Goal: Download file/media

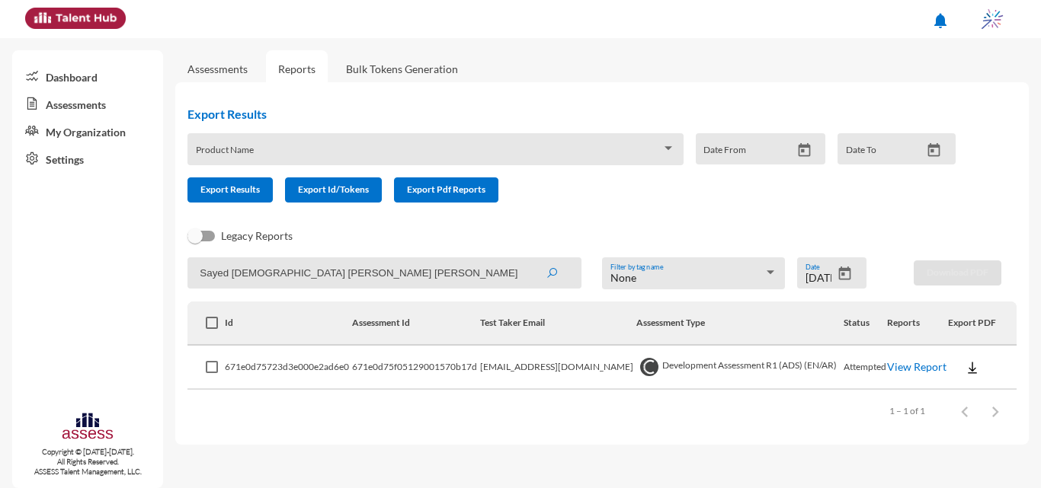
click at [843, 268] on icon "Open calendar" at bounding box center [845, 274] width 12 height 14
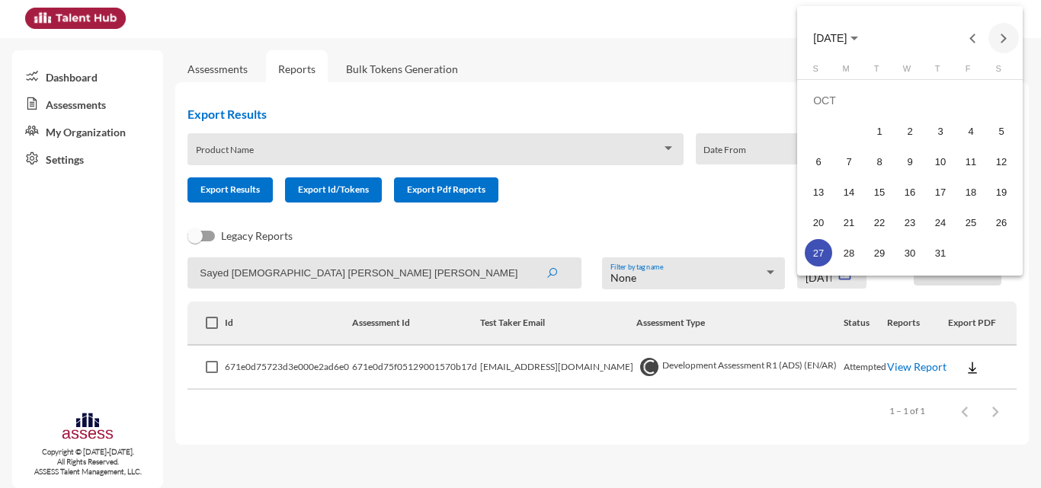
click at [1000, 32] on button "Next month" at bounding box center [1003, 38] width 30 height 30
click at [949, 126] on div "7" at bounding box center [940, 130] width 27 height 27
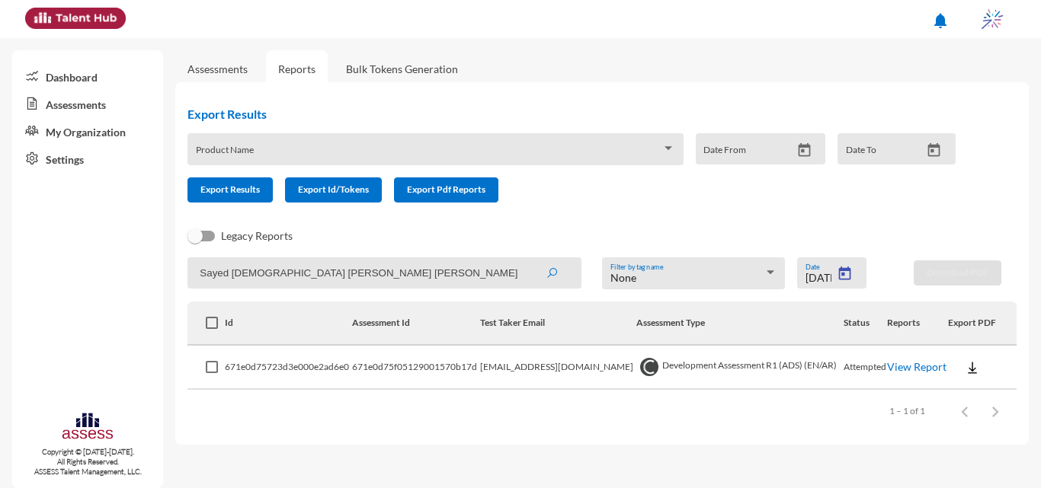
type input "[DATE]"
drag, startPoint x: 382, startPoint y: 283, endPoint x: 205, endPoint y: 260, distance: 178.3
click at [205, 260] on input "Sayed [DEMOGRAPHIC_DATA] [PERSON_NAME] [PERSON_NAME]" at bounding box center [384, 273] width 394 height 31
type input "S"
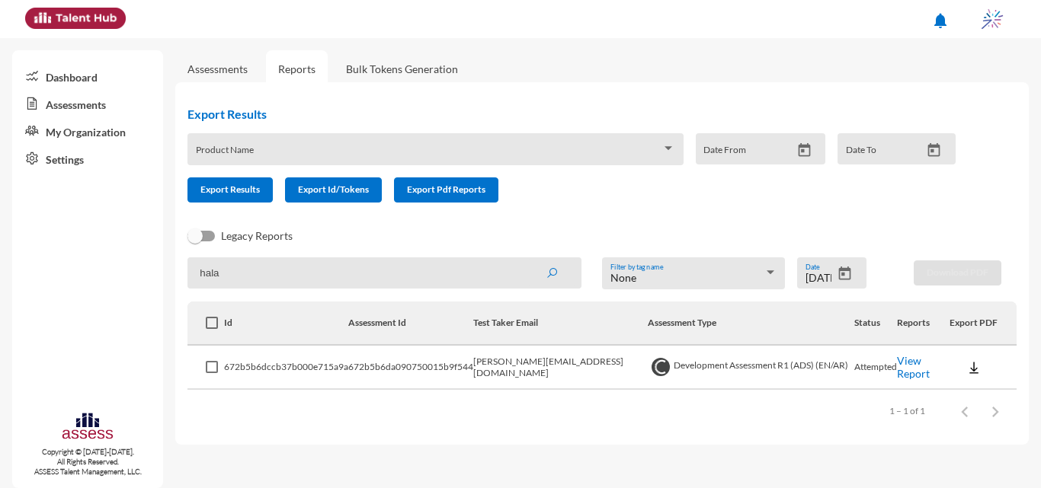
type input "hala"
click at [527, 259] on button "submit" at bounding box center [551, 272] width 49 height 27
click at [969, 368] on img at bounding box center [972, 367] width 15 height 15
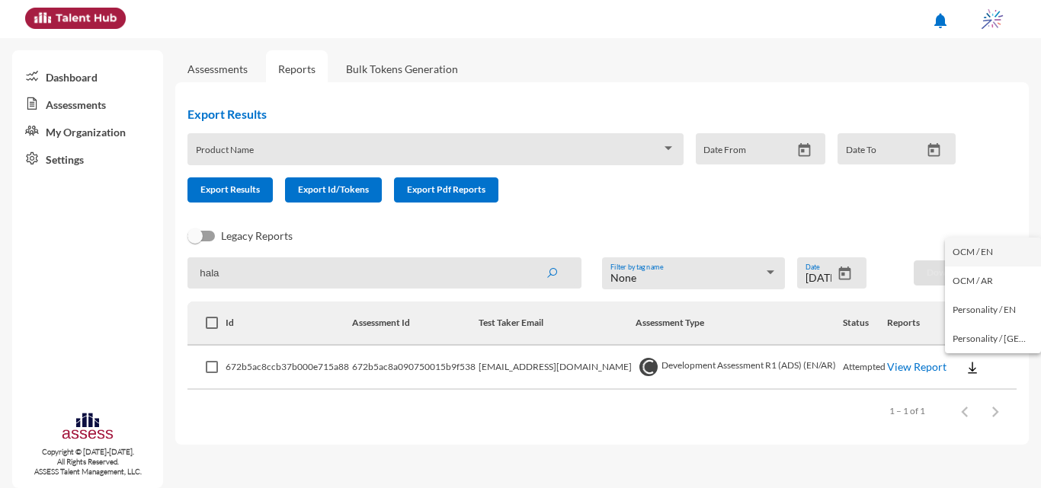
click at [962, 257] on button "OCM / EN" at bounding box center [993, 252] width 96 height 29
